Goal: Task Accomplishment & Management: Use online tool/utility

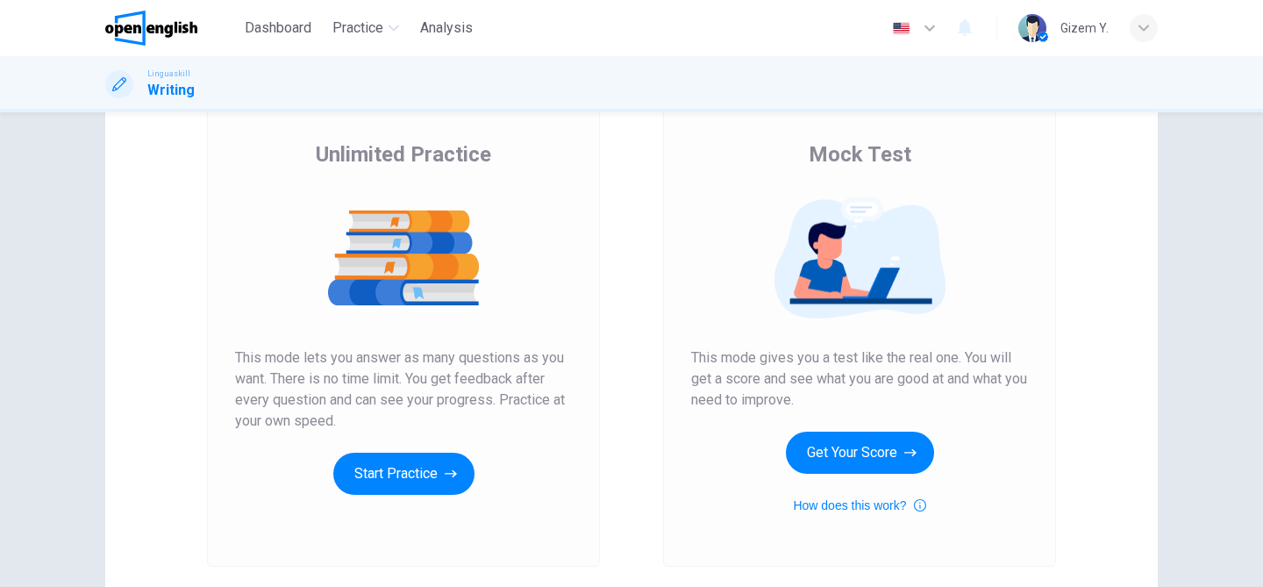
scroll to position [122, 0]
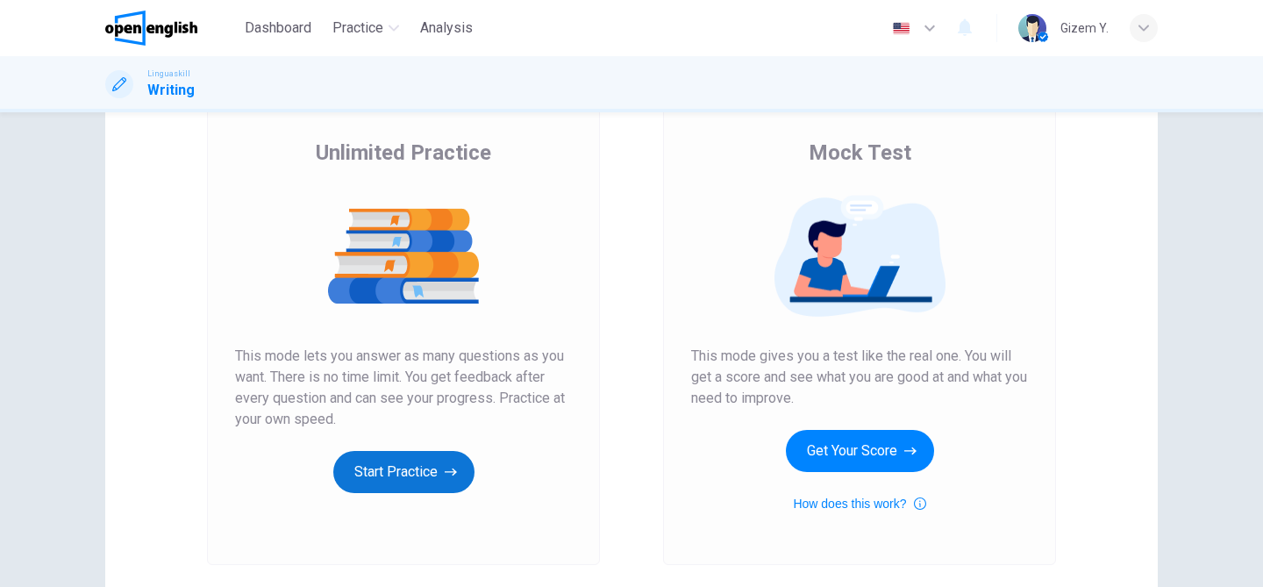
click at [437, 489] on button "Start Practice" at bounding box center [403, 472] width 141 height 42
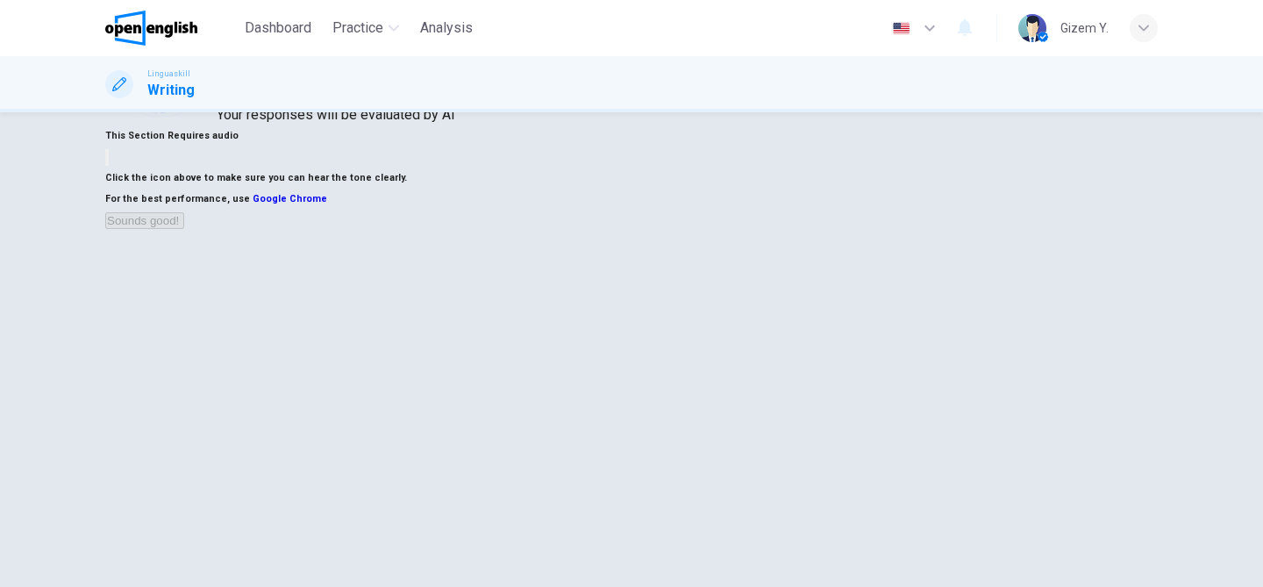
scroll to position [147, 0]
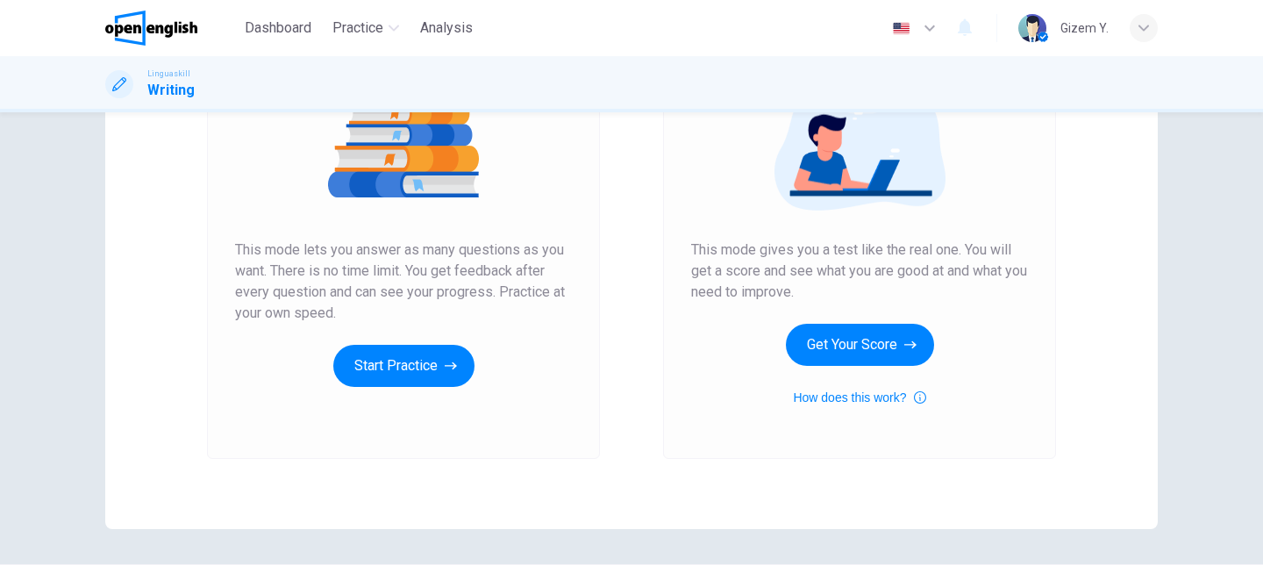
scroll to position [233, 0]
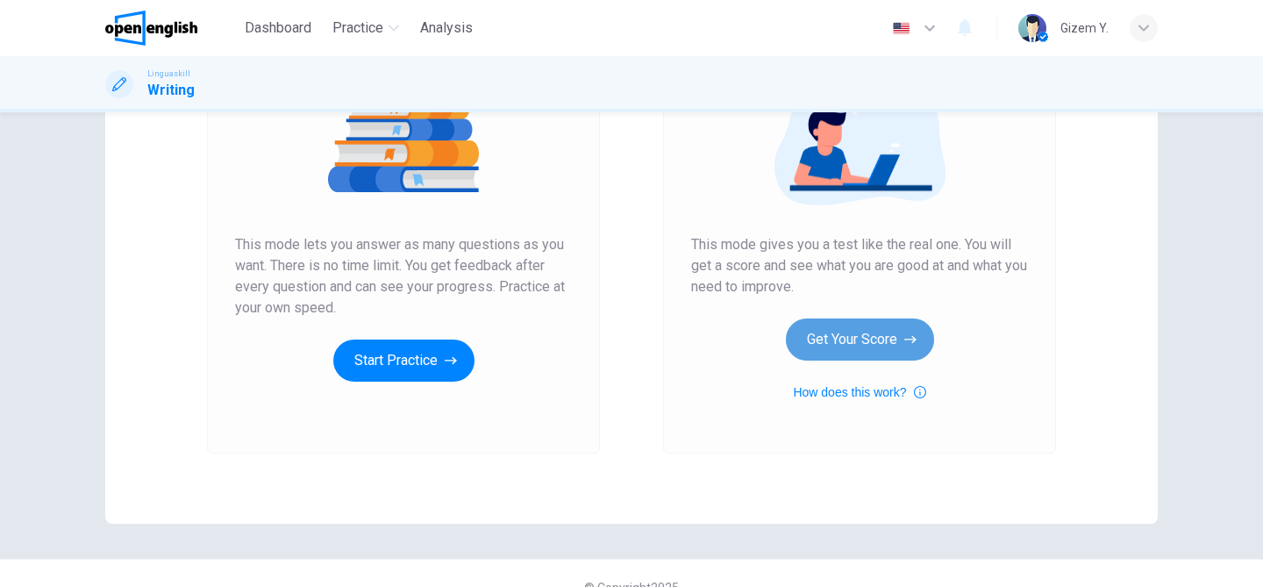
click at [887, 337] on button "Get Your Score" at bounding box center [860, 339] width 148 height 42
